Goal: Check status: Check status

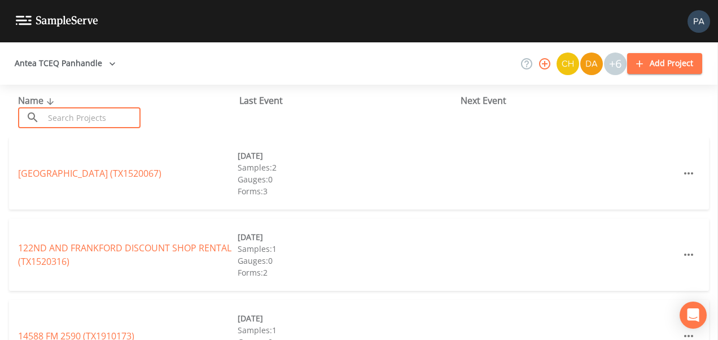
drag, startPoint x: 77, startPoint y: 122, endPoint x: 83, endPoint y: 108, distance: 14.7
click at [78, 116] on input "text" at bounding box center [92, 117] width 97 height 21
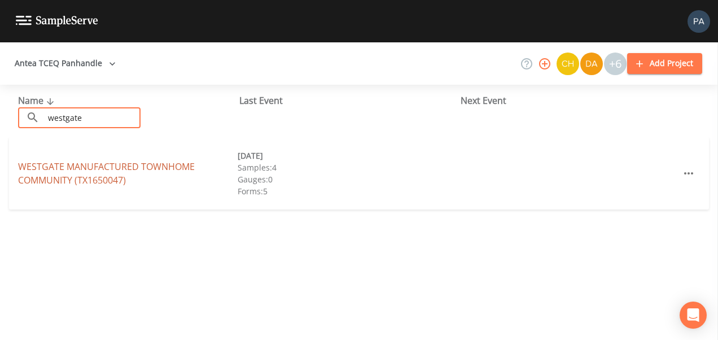
type input "westgate"
click at [168, 167] on link "WESTGATE MANUFACTURED TOWNHOME COMMUNITY (TX1650047)" at bounding box center [106, 173] width 177 height 26
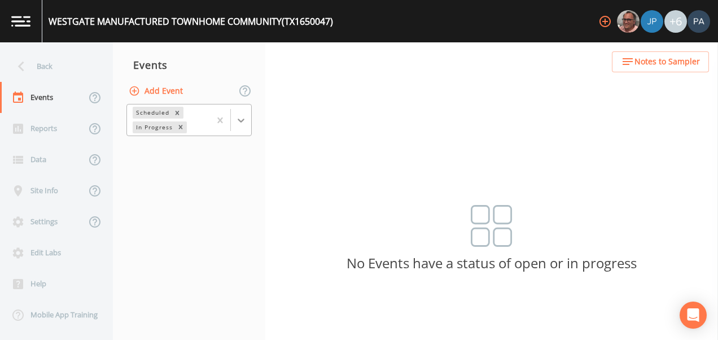
click at [245, 117] on icon at bounding box center [240, 120] width 11 height 11
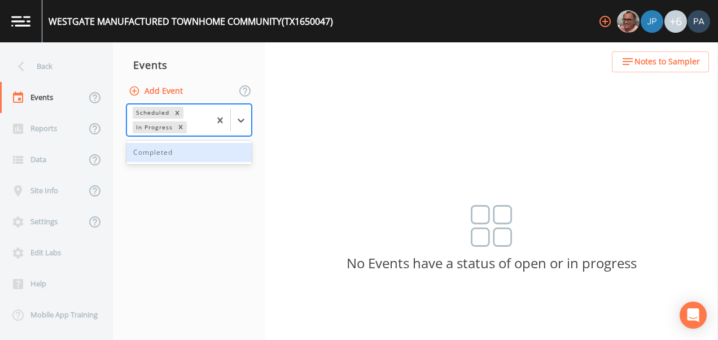
click at [196, 165] on nav "Events Add Event 1 result available. Use Up and Down to choose options, press E…" at bounding box center [189, 190] width 152 height 297
click at [249, 123] on div at bounding box center [241, 120] width 20 height 20
click at [209, 154] on div "Completed" at bounding box center [188, 152] width 125 height 19
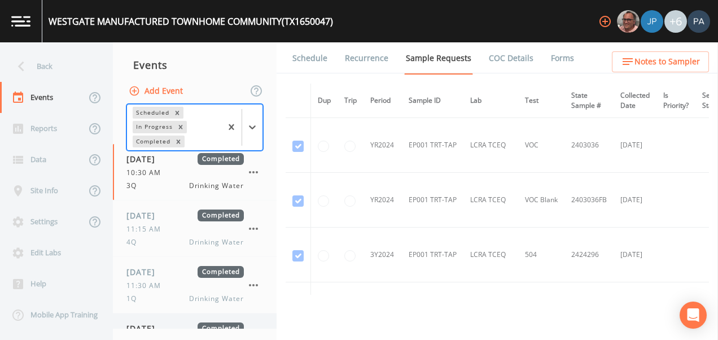
click at [164, 322] on div "[DATE] Completed 1:00 PM 2Q Drinking Water" at bounding box center [195, 341] width 164 height 56
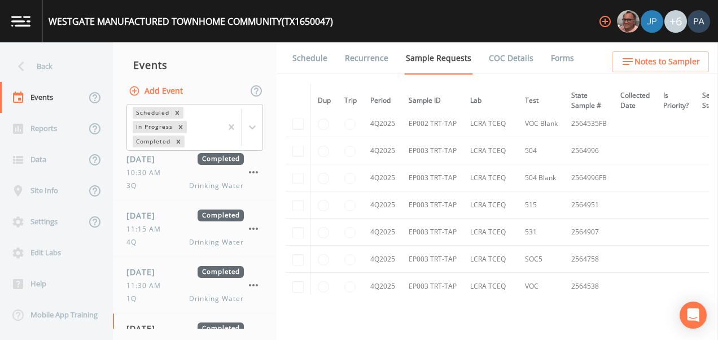
scroll to position [3056, 0]
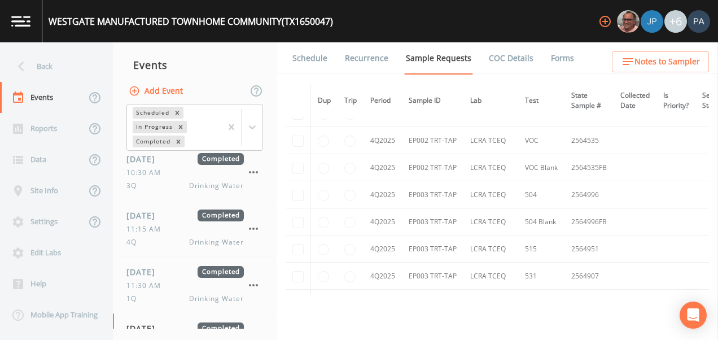
click at [229, 56] on div "Events" at bounding box center [195, 65] width 164 height 28
click at [42, 58] on div "Back" at bounding box center [51, 66] width 102 height 31
